Goal: Navigation & Orientation: Find specific page/section

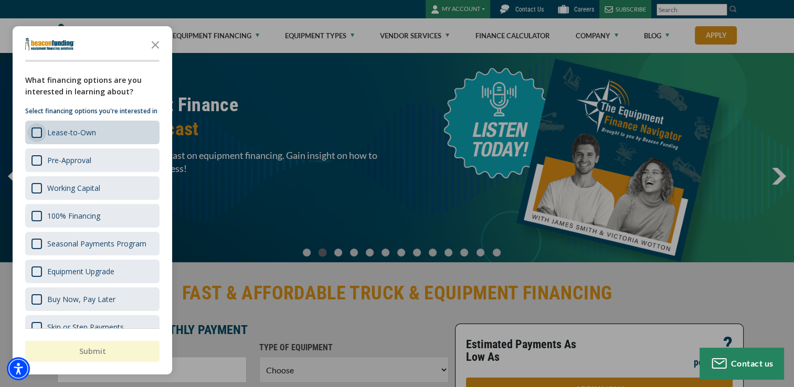
click at [36, 138] on div "Survey" at bounding box center [37, 133] width 11 height 11
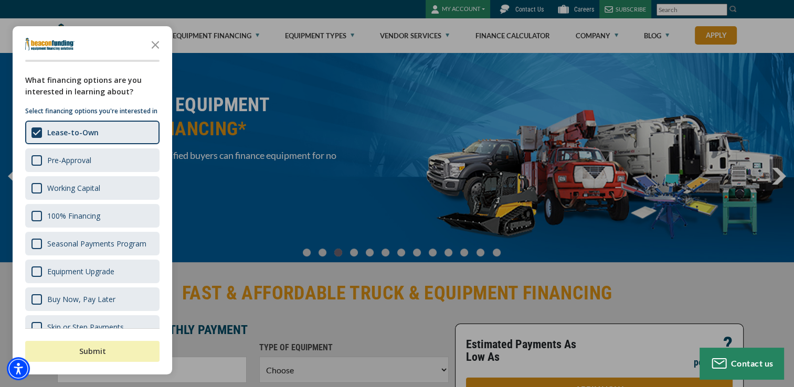
click at [96, 353] on button "Submit" at bounding box center [92, 351] width 134 height 21
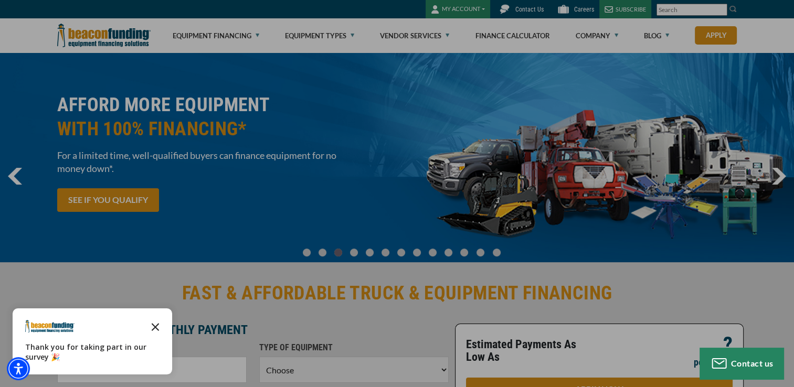
click at [158, 319] on icon "Close the survey" at bounding box center [155, 326] width 21 height 21
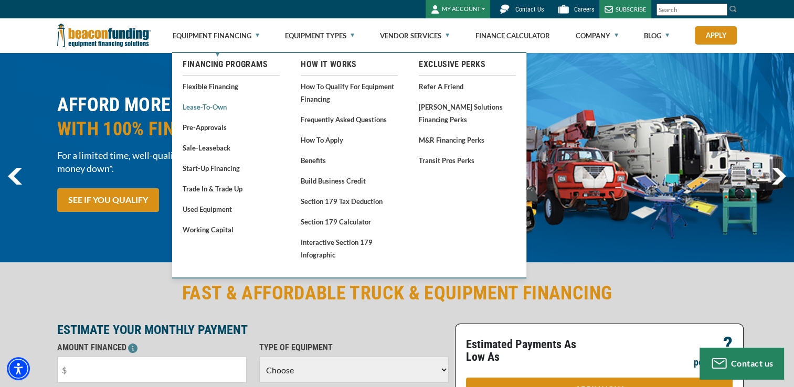
click at [212, 109] on link "Lease-To-Own" at bounding box center [231, 106] width 97 height 13
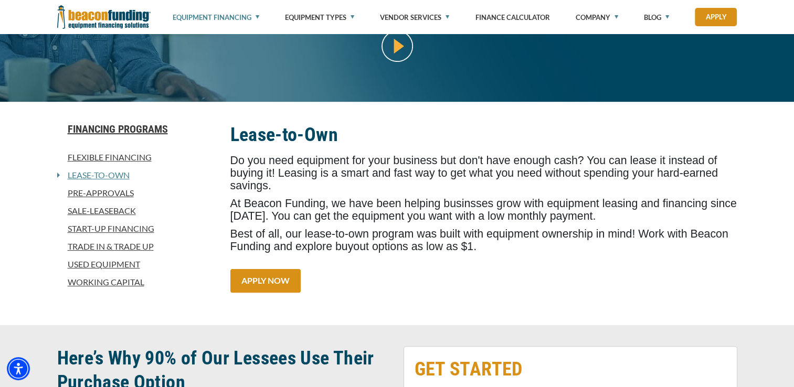
scroll to position [210, 0]
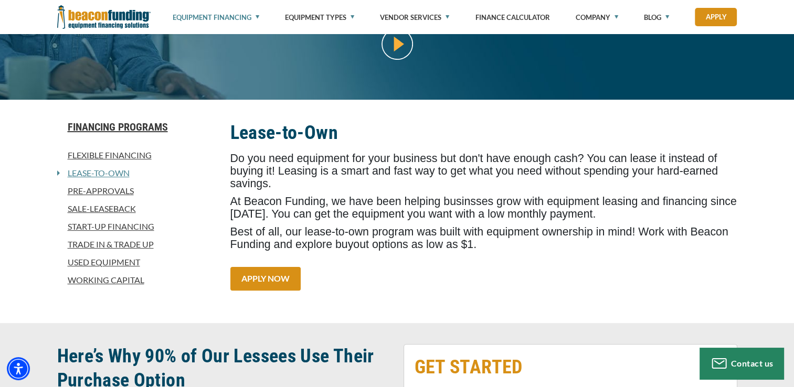
click at [124, 264] on link "Used Equipment" at bounding box center [137, 262] width 161 height 13
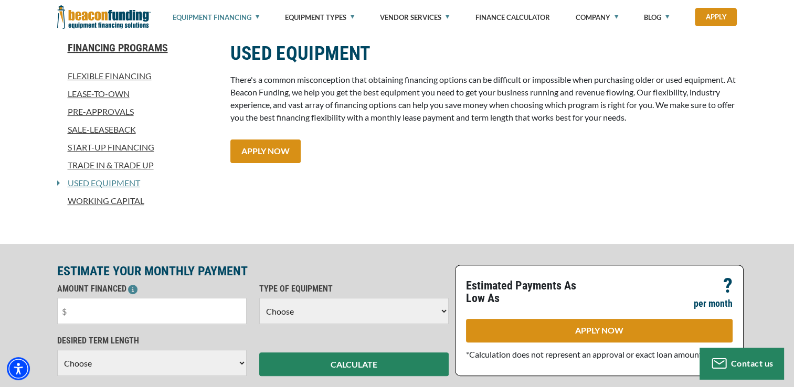
scroll to position [263, 0]
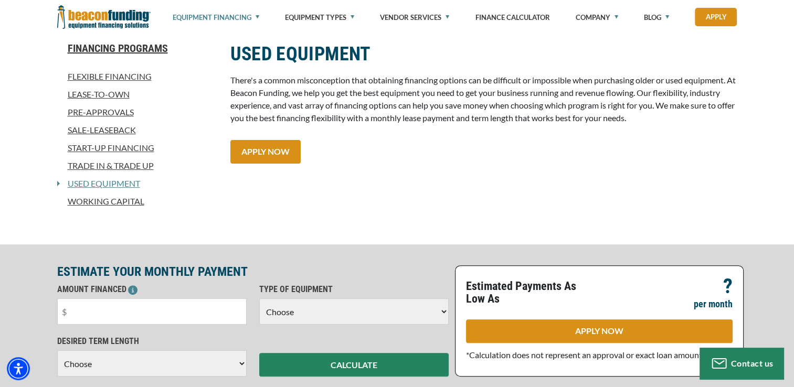
click at [113, 97] on link "Lease-To-Own" at bounding box center [137, 94] width 161 height 13
